Goal: Entertainment & Leisure: Consume media (video, audio)

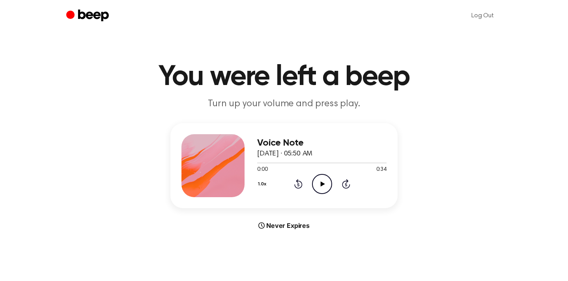
click at [321, 179] on icon "Play Audio" at bounding box center [322, 184] width 20 height 20
click at [319, 183] on icon "Play Audio" at bounding box center [322, 184] width 20 height 20
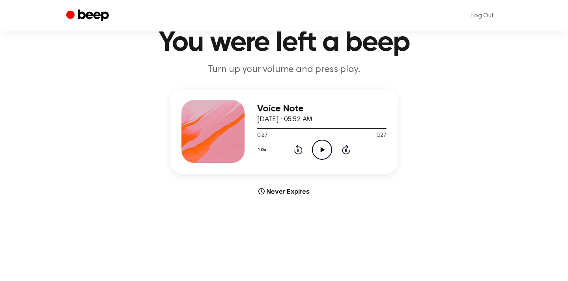
click at [327, 148] on icon "Play Audio" at bounding box center [322, 150] width 20 height 20
click at [323, 142] on icon "Play Audio" at bounding box center [322, 150] width 20 height 20
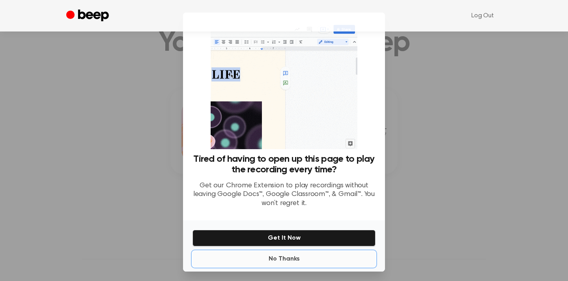
click at [293, 259] on button "No Thanks" at bounding box center [283, 260] width 183 height 16
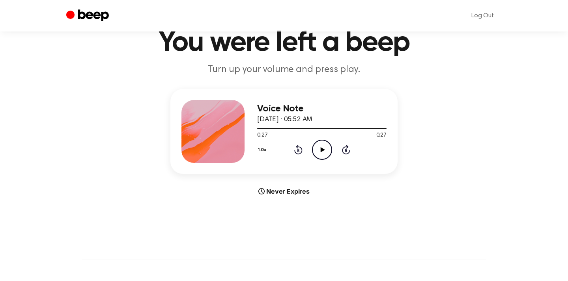
click at [325, 149] on icon "Play Audio" at bounding box center [322, 150] width 20 height 20
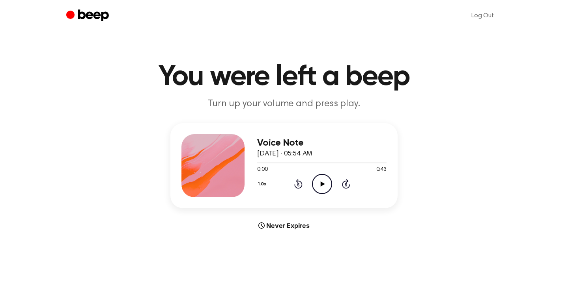
click at [321, 181] on icon "Play Audio" at bounding box center [322, 184] width 20 height 20
click at [324, 186] on icon "Play Audio" at bounding box center [322, 184] width 20 height 20
